Goal: Communication & Community: Answer question/provide support

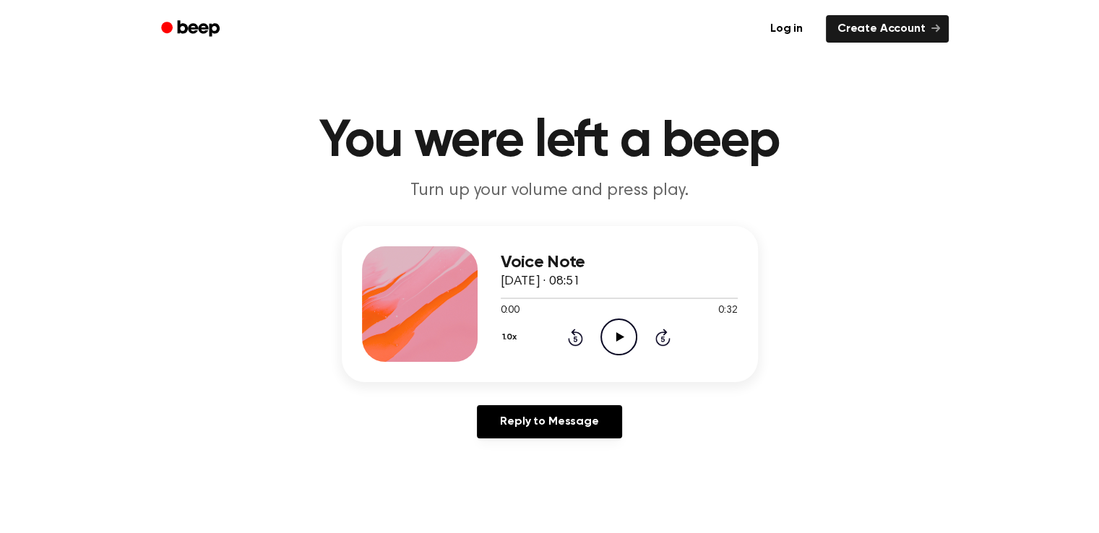
drag, startPoint x: 0, startPoint y: 0, endPoint x: 621, endPoint y: 330, distance: 703.1
click at [621, 330] on icon "Play Audio" at bounding box center [619, 337] width 37 height 37
click at [618, 344] on icon "Play Audio" at bounding box center [619, 337] width 37 height 37
click at [577, 418] on link "Reply to Message" at bounding box center [549, 421] width 145 height 33
click at [619, 334] on icon at bounding box center [620, 336] width 8 height 9
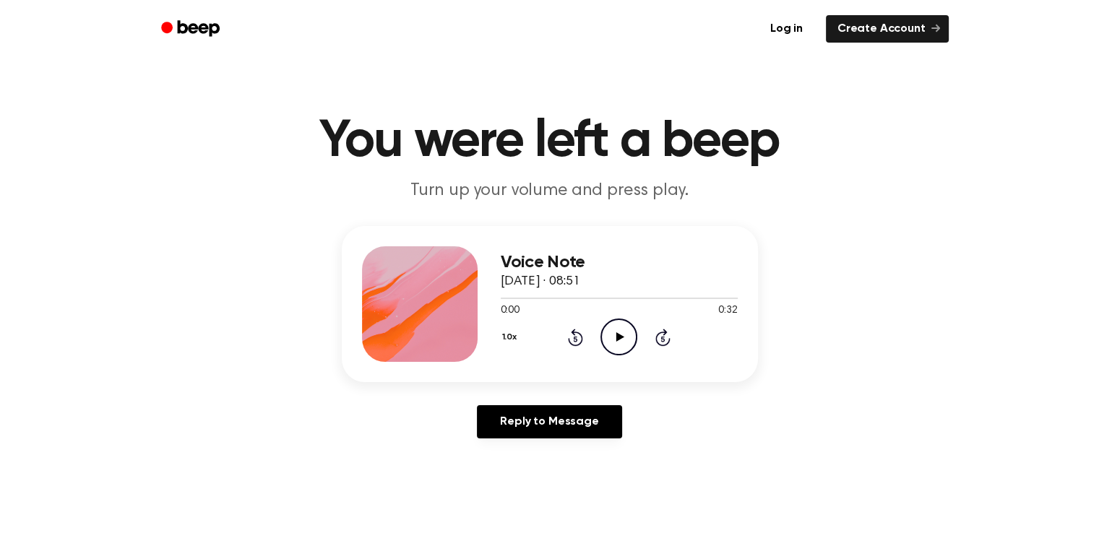
click at [624, 335] on icon "Play Audio" at bounding box center [619, 337] width 37 height 37
click at [624, 335] on icon "Pause Audio" at bounding box center [619, 337] width 37 height 37
